Goal: Check status: Check status

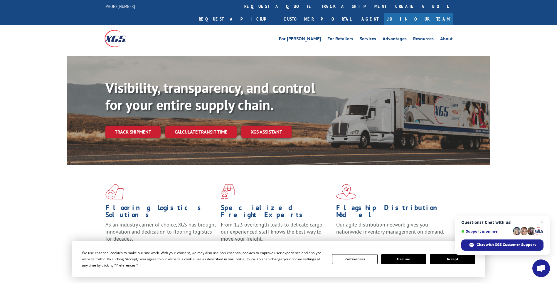
drag, startPoint x: 1, startPoint y: 120, endPoint x: 41, endPoint y: 106, distance: 41.6
click at [3, 120] on div "Visibility, transparency, and control for your entire supply chain. Track shipm…" at bounding box center [278, 116] width 557 height 121
drag, startPoint x: 263, startPoint y: 7, endPoint x: 263, endPoint y: 21, distance: 14.1
click at [317, 7] on link "track a shipment" at bounding box center [354, 6] width 74 height 13
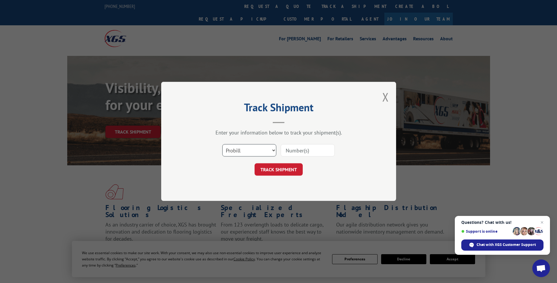
click at [250, 145] on select "Select category... Probill BOL PO" at bounding box center [249, 150] width 54 height 12
select select "po"
click at [222, 144] on select "Select category... Probill BOL PO" at bounding box center [249, 150] width 54 height 12
paste input "28527292"
click at [297, 150] on input "28527292" at bounding box center [308, 150] width 54 height 12
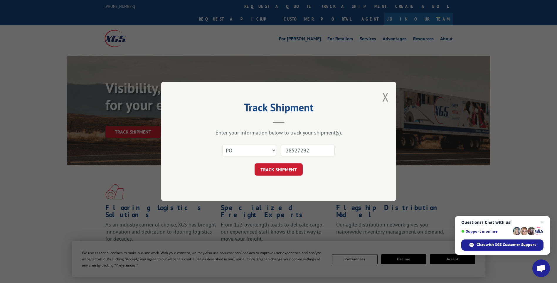
type input "28527292"
click button "TRACK SHIPMENT" at bounding box center [279, 169] width 48 height 12
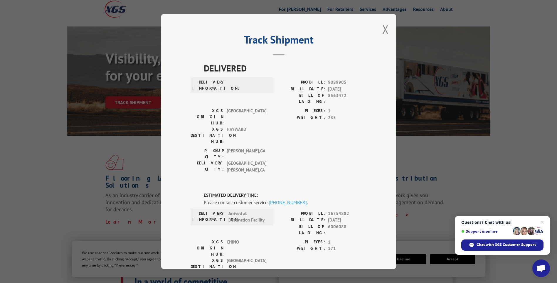
click at [33, 171] on div "Track Shipment DELIVERED DELIVERY INFORMATION: PROBILL: 9089905 BILL DATE: [DAT…" at bounding box center [278, 141] width 557 height 283
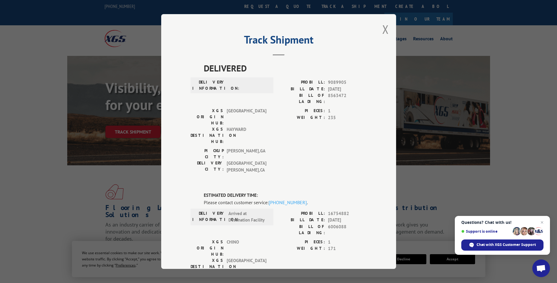
click at [383, 27] on button "Close modal" at bounding box center [386, 29] width 6 height 16
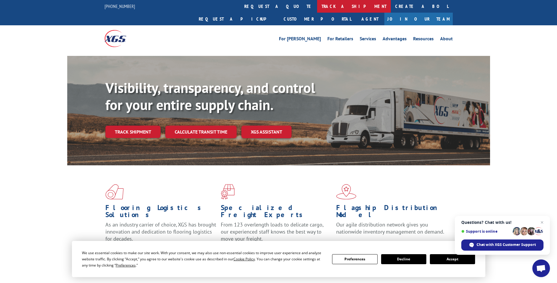
click at [317, 9] on link "track a shipment" at bounding box center [354, 6] width 74 height 13
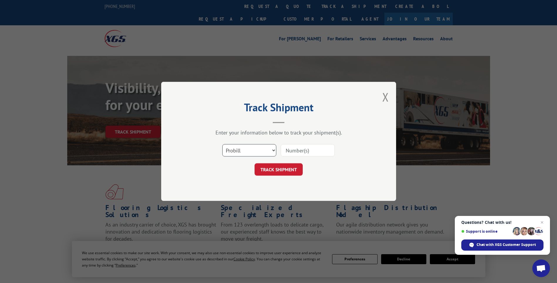
drag, startPoint x: 265, startPoint y: 149, endPoint x: 249, endPoint y: 155, distance: 18.1
click at [265, 149] on select "Select category... Probill BOL PO" at bounding box center [249, 150] width 54 height 12
select select "po"
click at [222, 144] on select "Select category... Probill BOL PO" at bounding box center [249, 150] width 54 height 12
paste input "28527292"
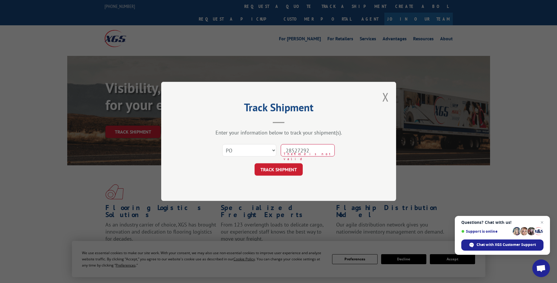
click at [298, 148] on input "28527292" at bounding box center [308, 150] width 54 height 12
drag, startPoint x: 316, startPoint y: 151, endPoint x: 309, endPoint y: 155, distance: 8.4
click at [262, 148] on div "Select category... Probill BOL PO 28527292" at bounding box center [279, 150] width 176 height 19
paste input "20520688"
click at [298, 153] on input "20520688" at bounding box center [308, 150] width 54 height 12
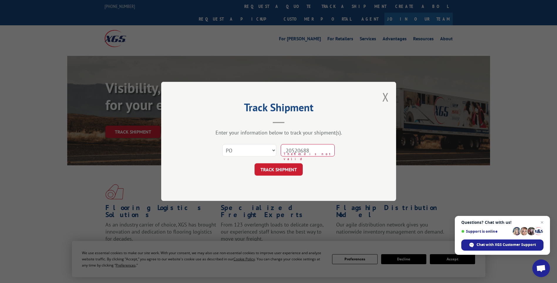
type input "20520688"
click button "TRACK SHIPMENT" at bounding box center [279, 169] width 48 height 12
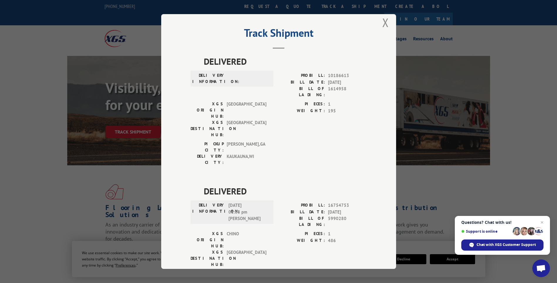
scroll to position [9, 0]
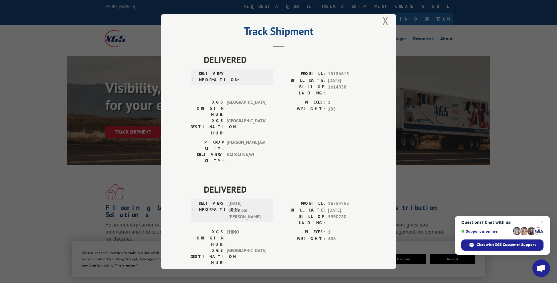
drag, startPoint x: 473, startPoint y: 179, endPoint x: 416, endPoint y: 14, distance: 174.6
click at [473, 179] on div "Track Shipment DELIVERED DELIVERY INFORMATION: PROBILL: 10186613 BILL DATE: [DA…" at bounding box center [278, 141] width 557 height 283
